Goal: Find specific page/section: Find specific page/section

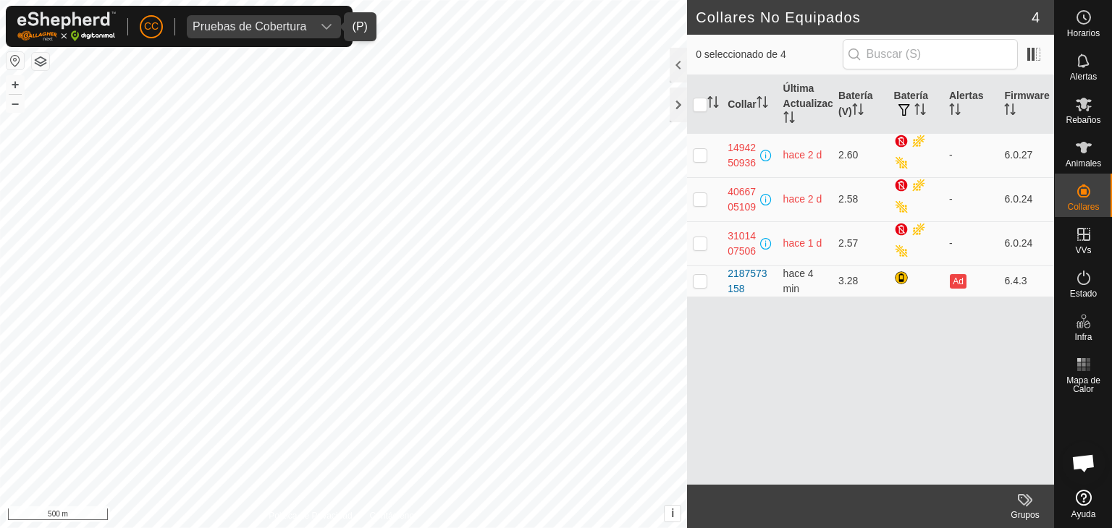
click at [231, 24] on div "Pruebas de Cobertura" at bounding box center [250, 27] width 114 height 12
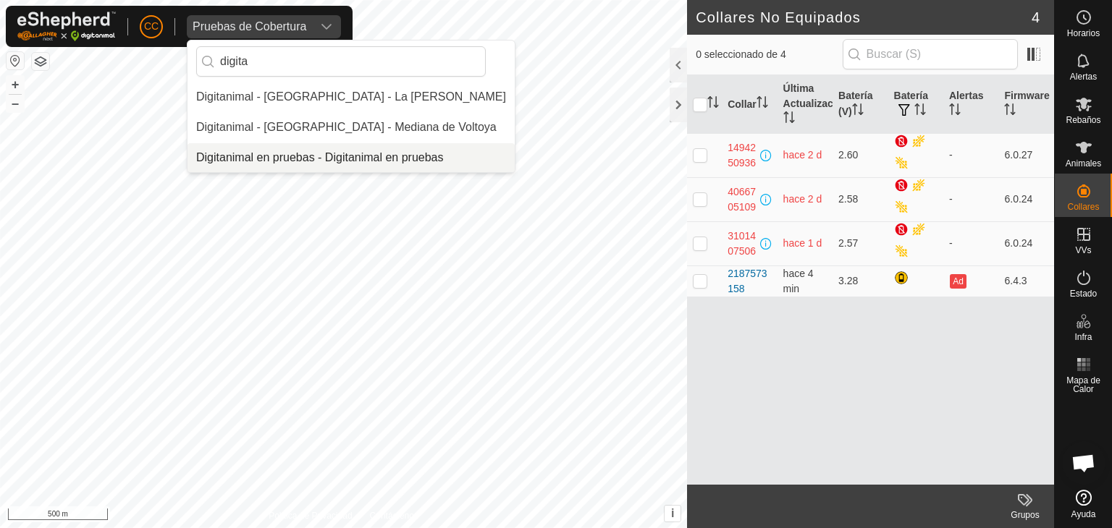
type input "digita"
click at [308, 150] on li "Digitanimal en pruebas - Digitanimal en pruebas" at bounding box center [350, 157] width 327 height 29
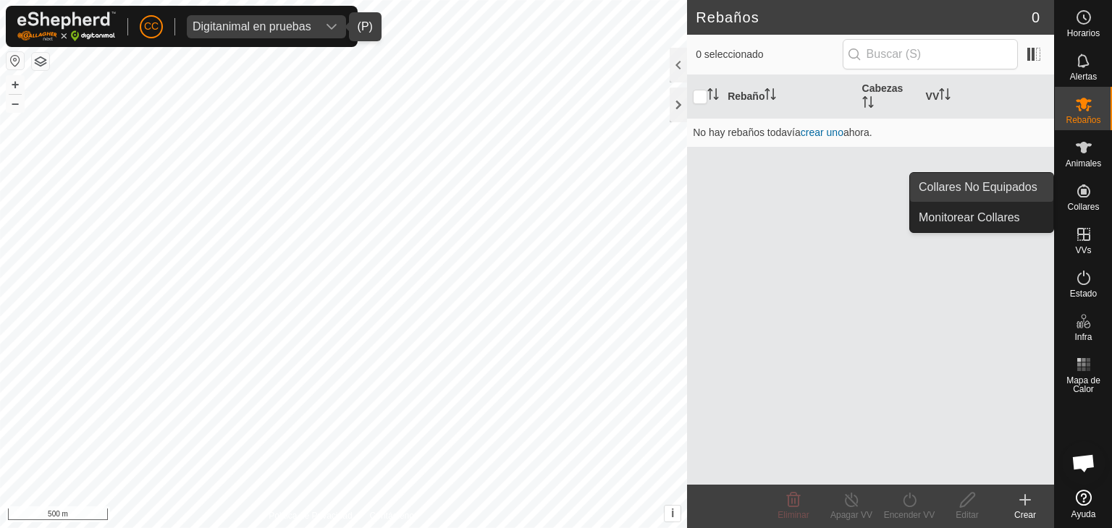
click at [1012, 183] on link "Collares No Equipados" at bounding box center [981, 187] width 143 height 29
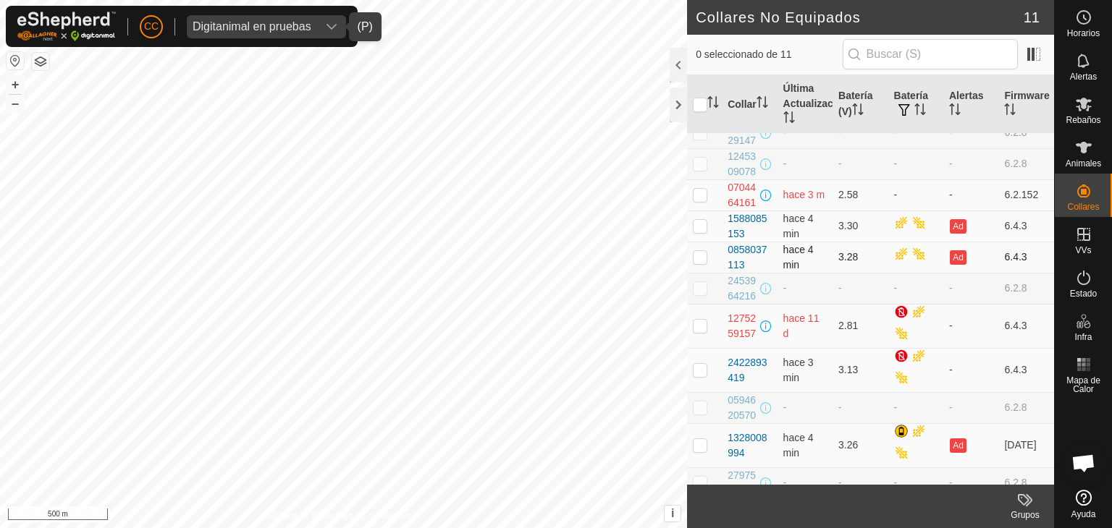
scroll to position [15, 0]
drag, startPoint x: 752, startPoint y: 311, endPoint x: 729, endPoint y: 270, distance: 47.3
click at [729, 270] on tbody "1055029147 - - - - 6.2.8 1245309078 - - - - 6.2.8 0704464161 hace 3 m 2.58 - - …" at bounding box center [870, 308] width 367 height 381
